Goal: Task Accomplishment & Management: Complete application form

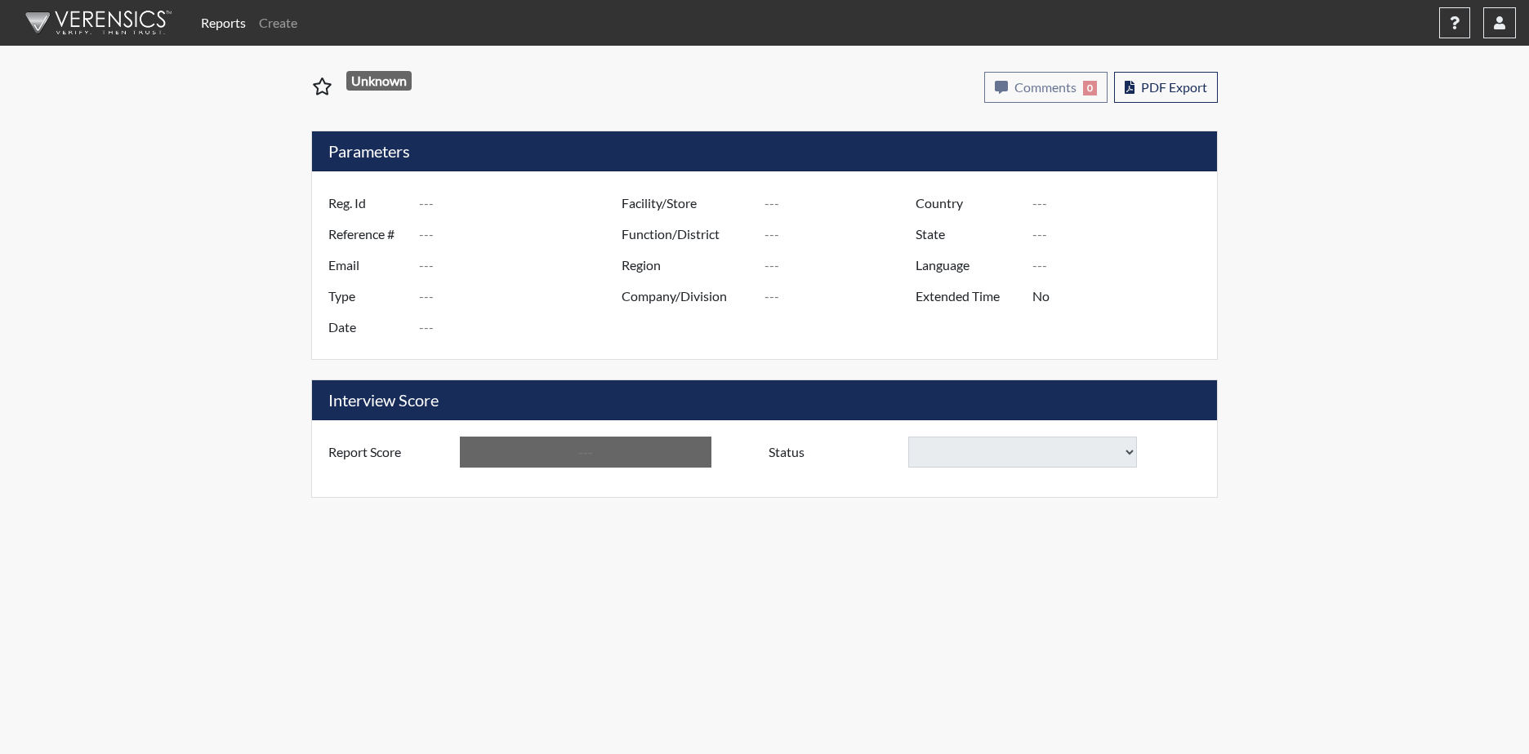
type input "JCURTIS5961"
type input "51445"
type input "[EMAIL_ADDRESS][DOMAIN_NAME]"
type input "Corrections Pre-Employment"
type input "[DATE]"
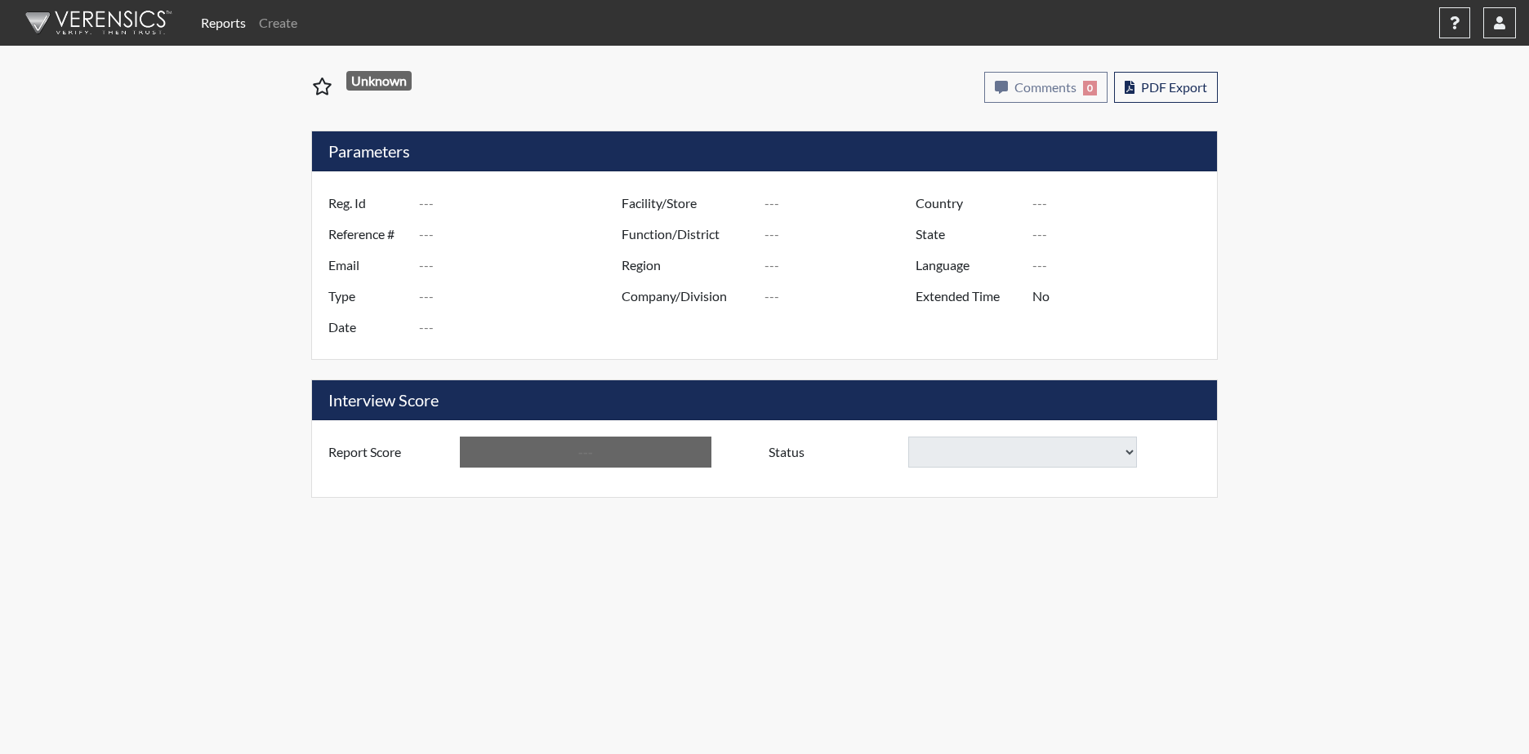
type input "[PERSON_NAME] CI"
type input "[GEOGRAPHIC_DATA]"
type input "[US_STATE]"
type input "English"
type input "Yes"
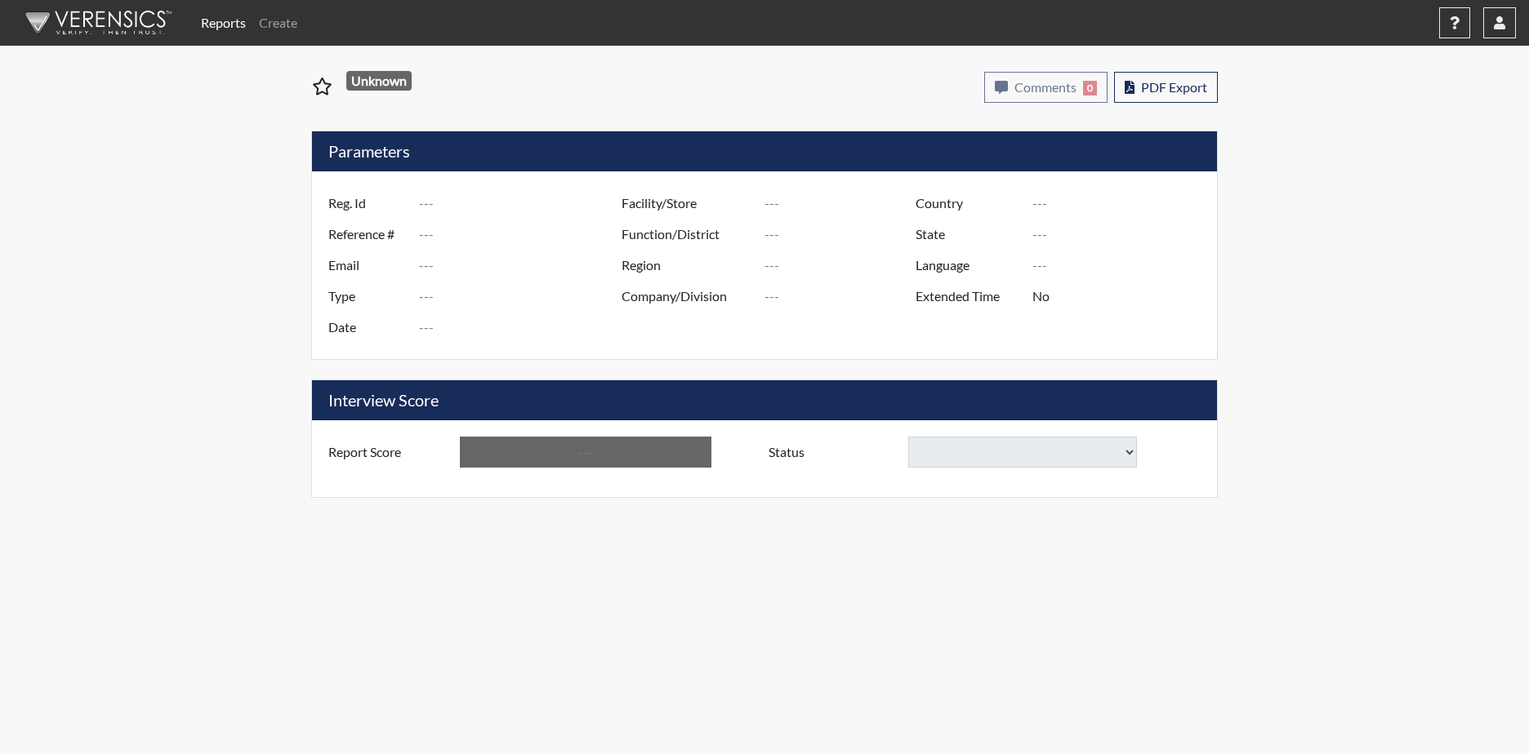
type input "Above Conditions"
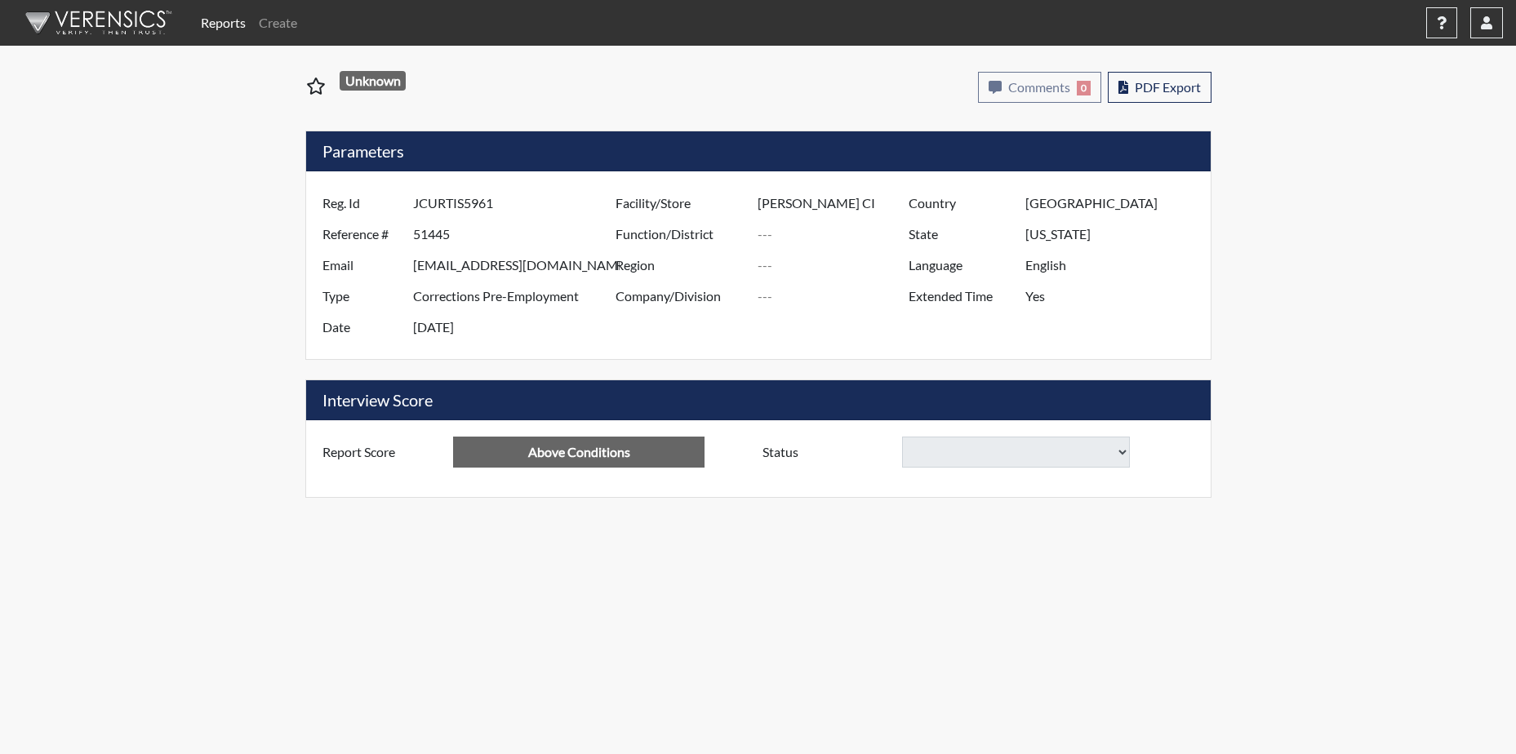
select select
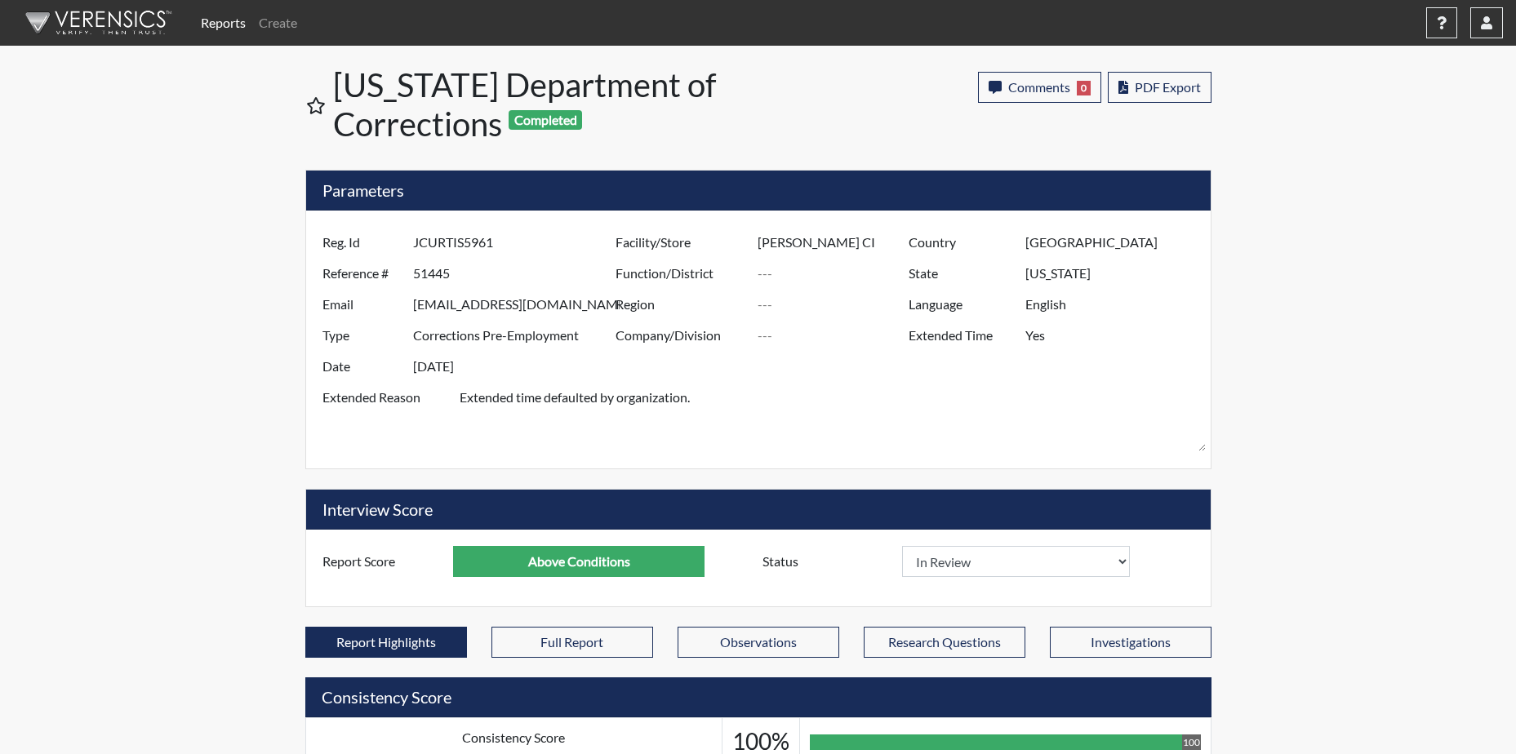
scroll to position [271, 679]
click at [1123, 559] on select "In Review Hire Decline" at bounding box center [1016, 561] width 229 height 31
select select "hire"
select select
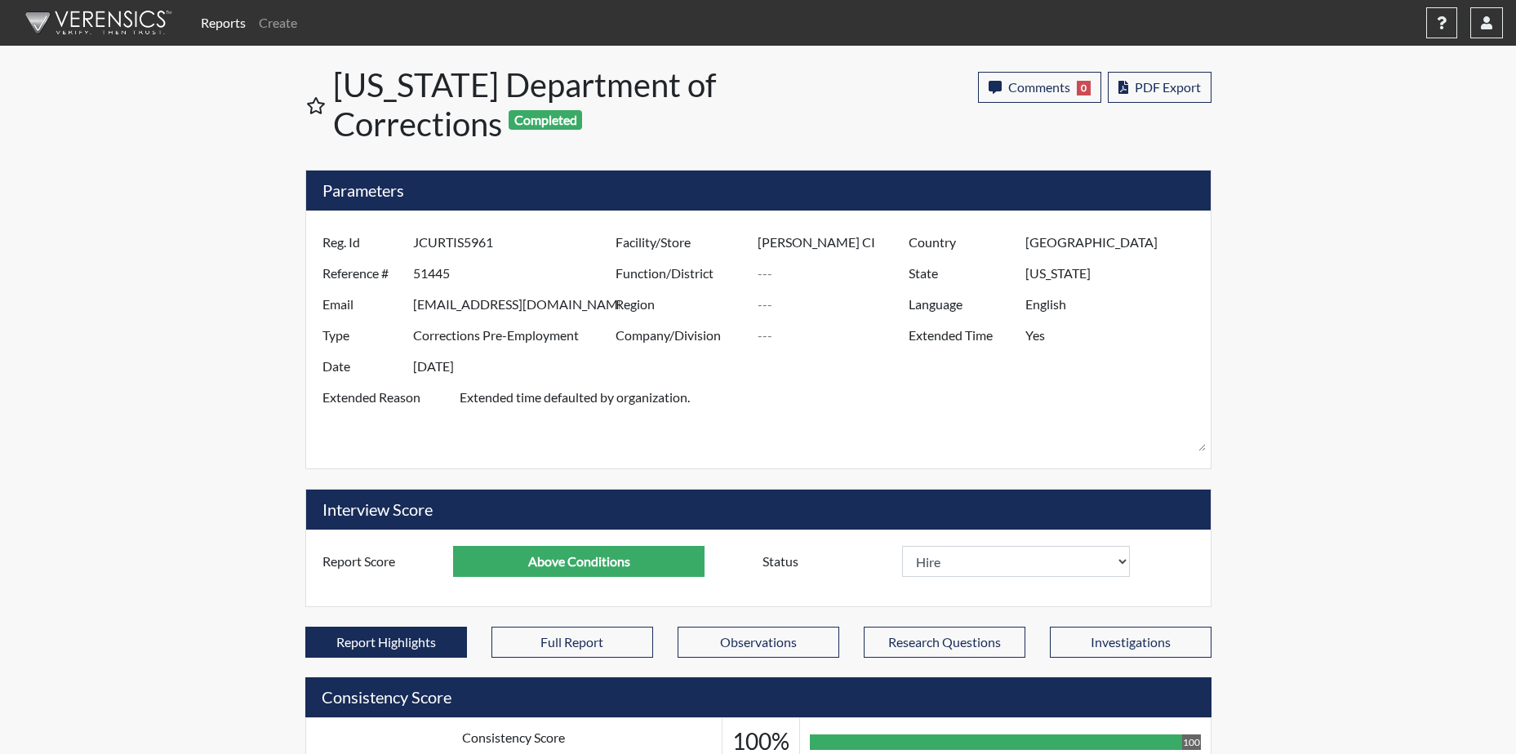
select select
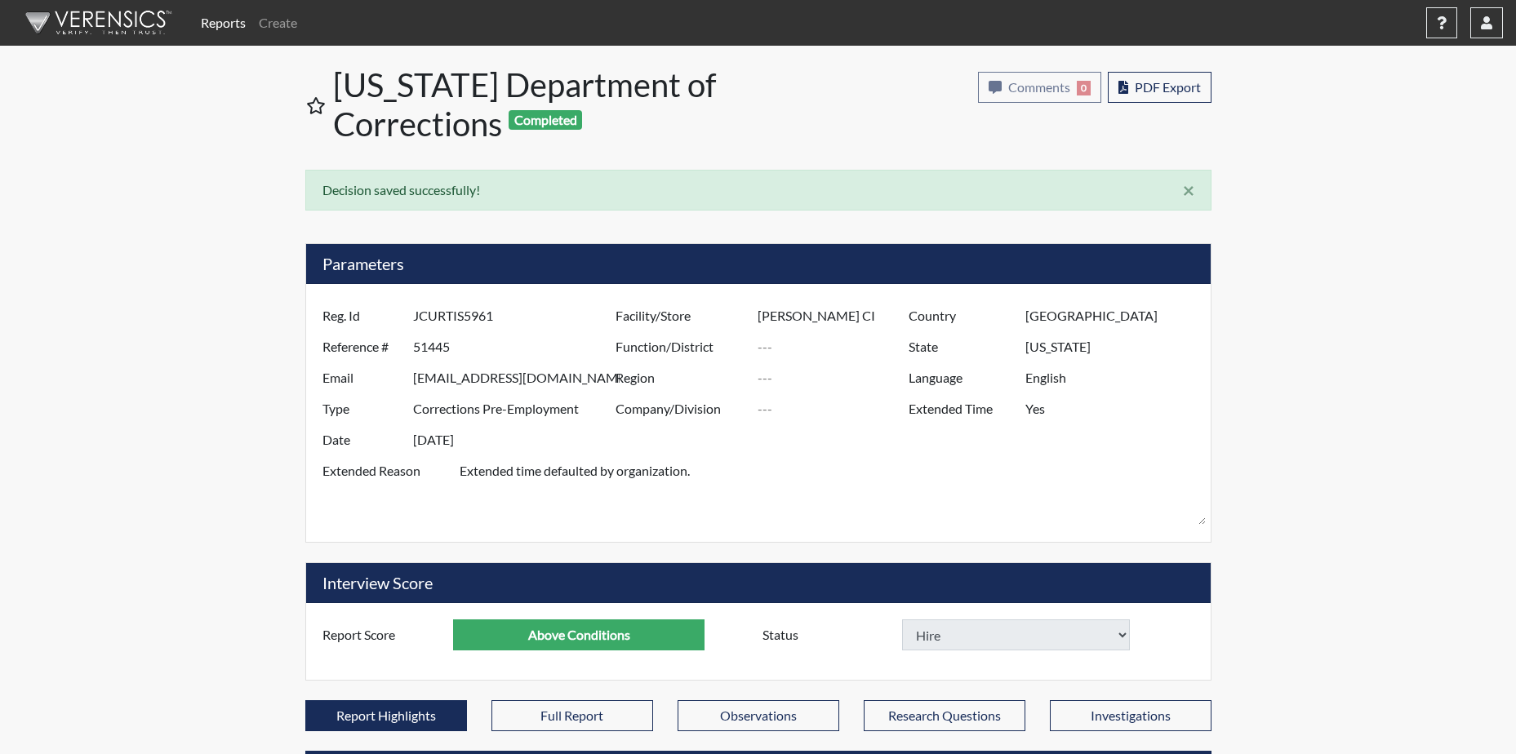
select select
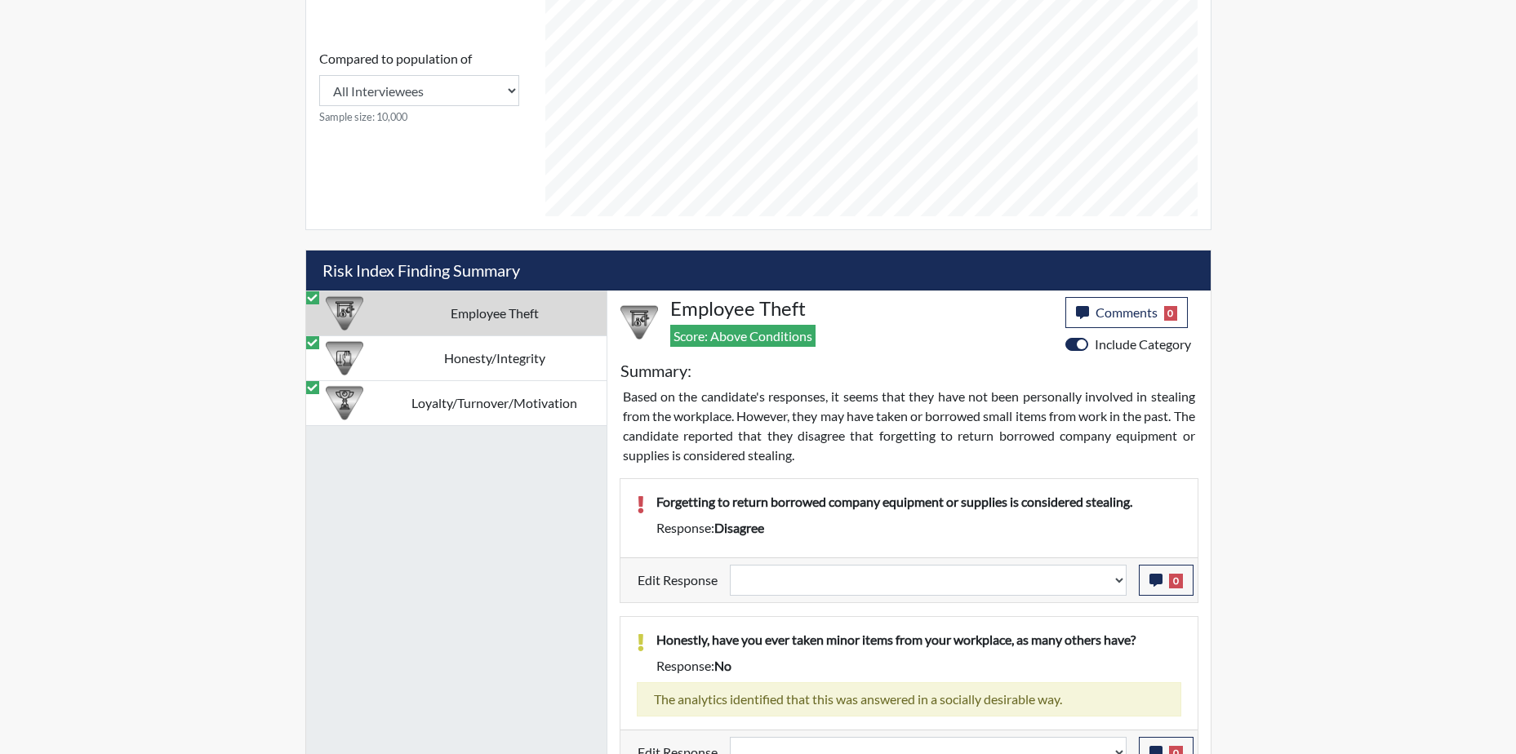
scroll to position [750, 0]
